Goal: Task Accomplishment & Management: Complete application form

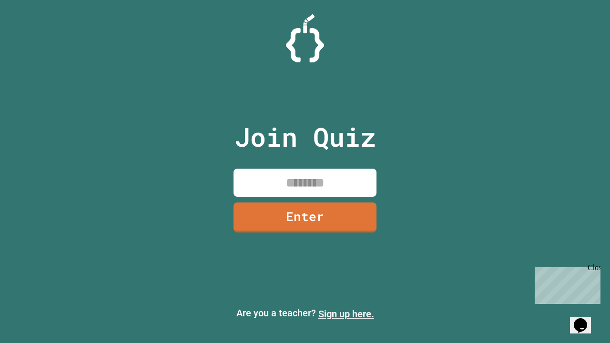
click at [346, 314] on link "Sign up here." at bounding box center [346, 313] width 56 height 11
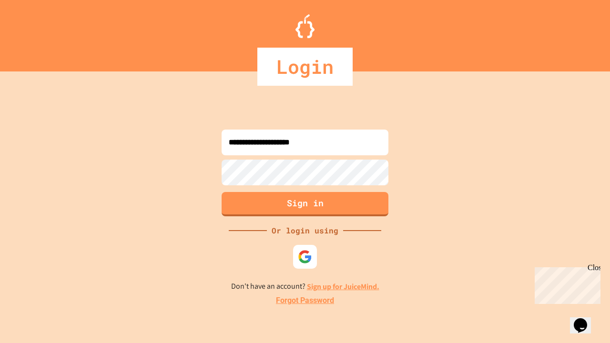
type input "**********"
